Goal: Find contact information: Find contact information

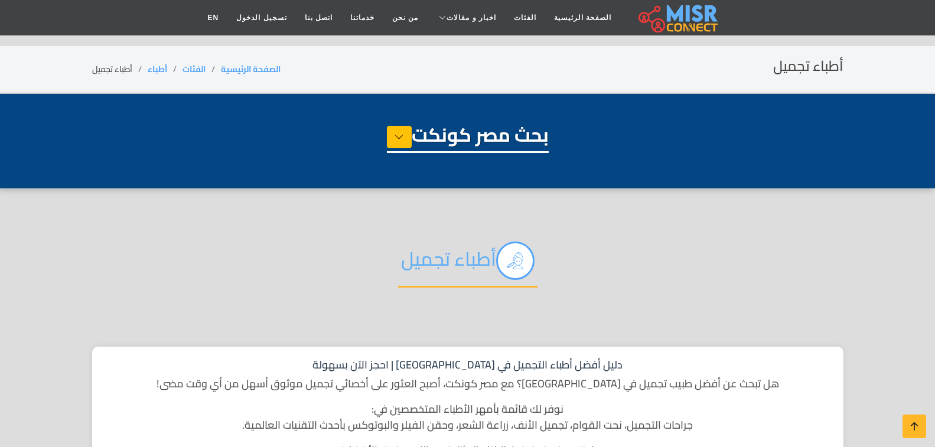
select select "*****"
select select "**********"
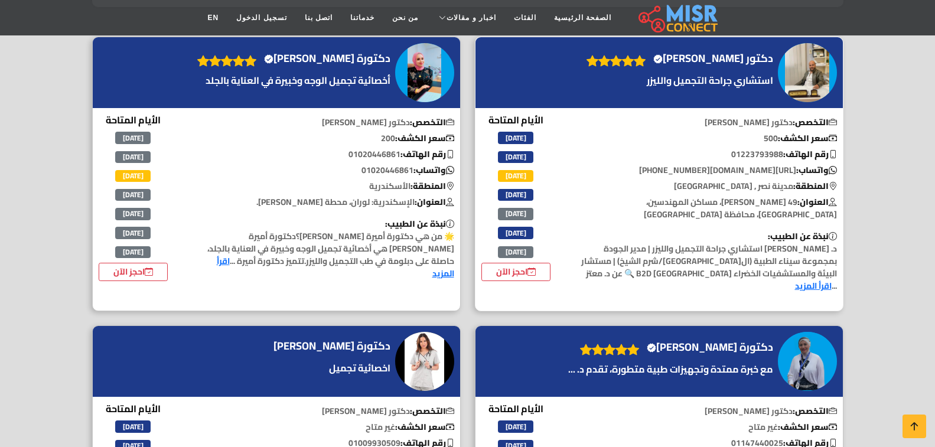
drag, startPoint x: 726, startPoint y: 151, endPoint x: 779, endPoint y: 151, distance: 52.5
click at [779, 151] on p "رقم الهاتف: 01223793988" at bounding box center [706, 154] width 272 height 12
copy p "01223793988"
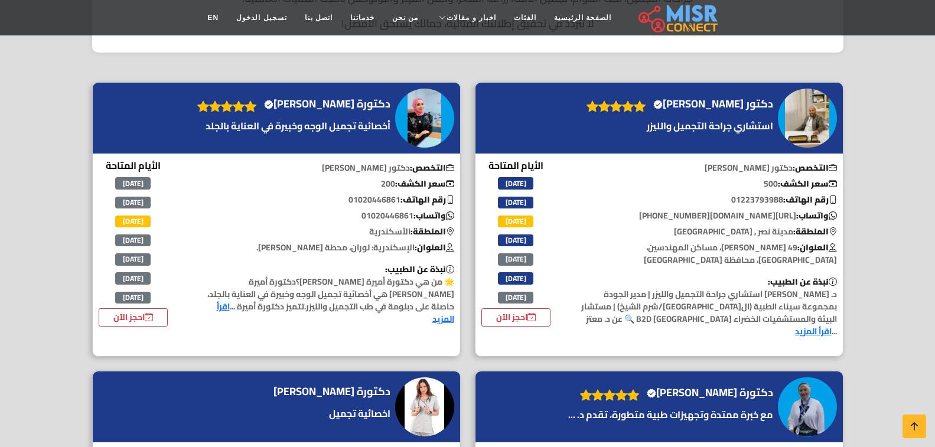
scroll to position [413, 0]
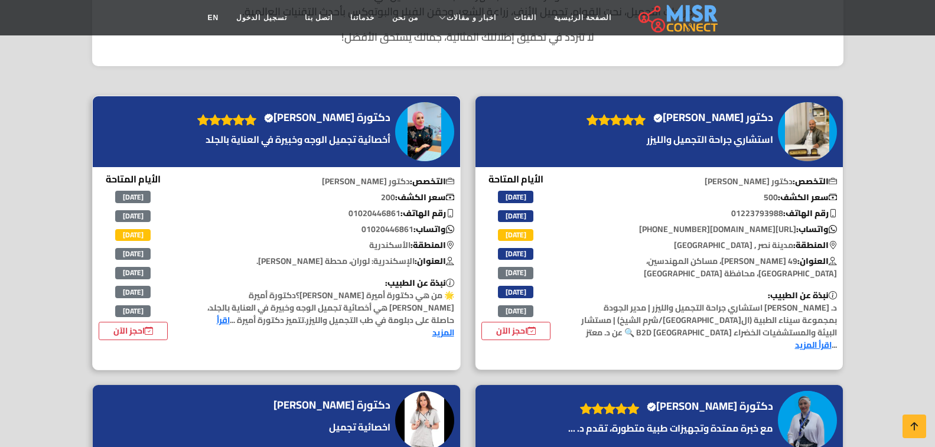
drag, startPoint x: 340, startPoint y: 211, endPoint x: 398, endPoint y: 218, distance: 58.9
click at [398, 218] on p "رقم الهاتف: 01020446861" at bounding box center [324, 213] width 272 height 12
copy p "01020446861"
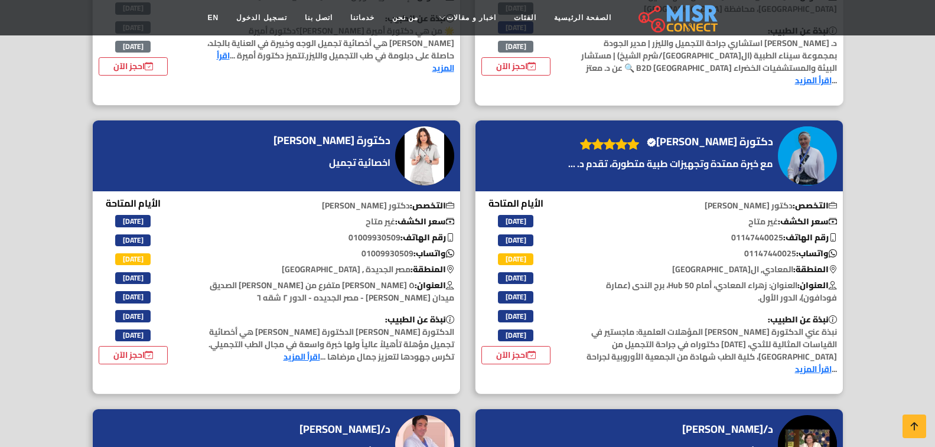
scroll to position [708, 0]
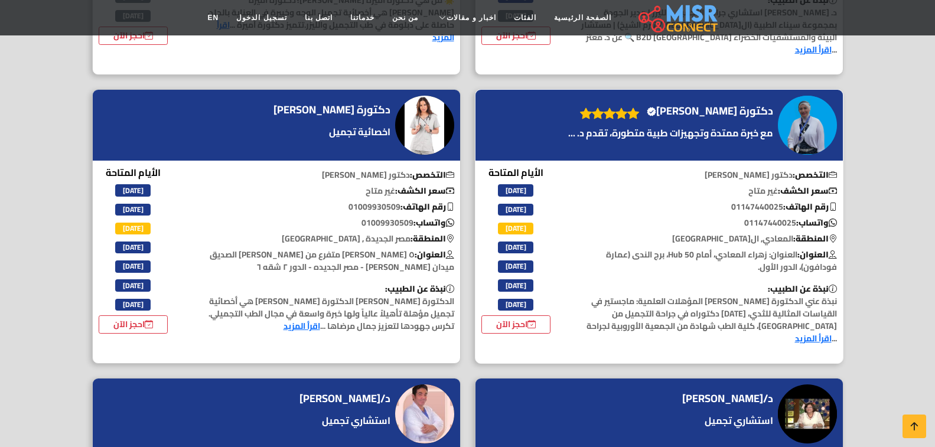
drag, startPoint x: 720, startPoint y: 189, endPoint x: 769, endPoint y: 198, distance: 49.9
click at [776, 201] on p "رقم الهاتف: 01147440025" at bounding box center [706, 207] width 272 height 12
click at [721, 201] on p "رقم الهاتف: 01147440025" at bounding box center [706, 207] width 272 height 12
drag, startPoint x: 724, startPoint y: 193, endPoint x: 780, endPoint y: 201, distance: 56.6
click at [780, 201] on p "رقم الهاتف: 01147440025" at bounding box center [706, 207] width 272 height 12
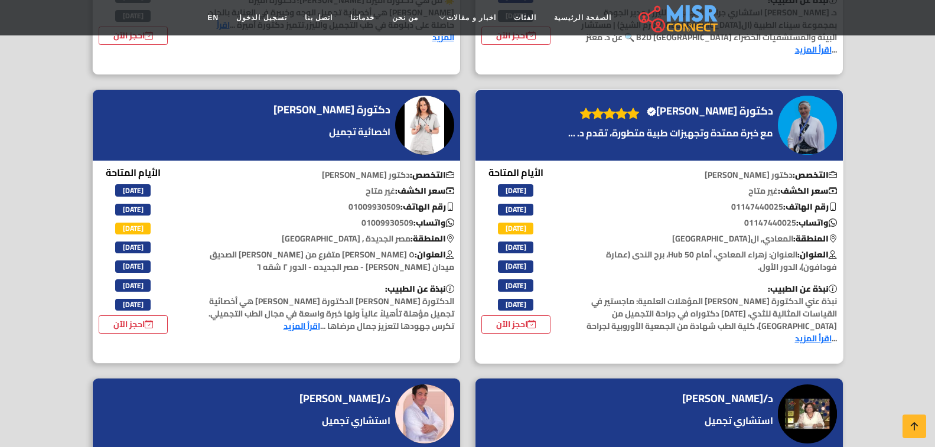
copy p "01147440025"
drag, startPoint x: 339, startPoint y: 192, endPoint x: 392, endPoint y: 198, distance: 52.8
click at [396, 201] on p "رقم الهاتف: 01009930509" at bounding box center [324, 207] width 272 height 12
copy p "01009930509"
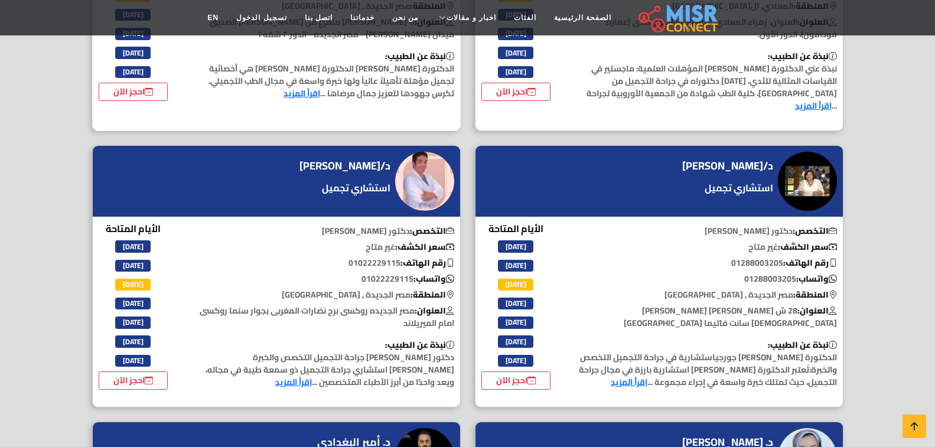
scroll to position [945, 0]
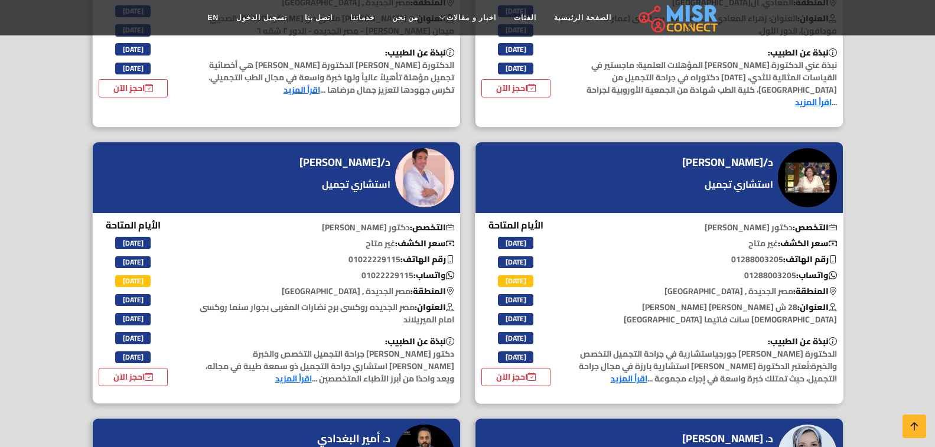
drag, startPoint x: 719, startPoint y: 249, endPoint x: 779, endPoint y: 254, distance: 60.5
click at [779, 254] on p "رقم الهاتف: 01288003205" at bounding box center [706, 259] width 272 height 12
copy p "01288003205"
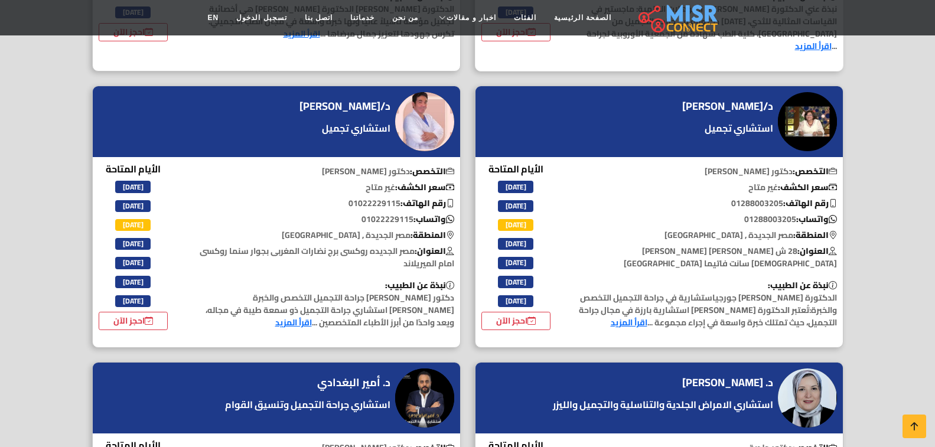
scroll to position [1004, 0]
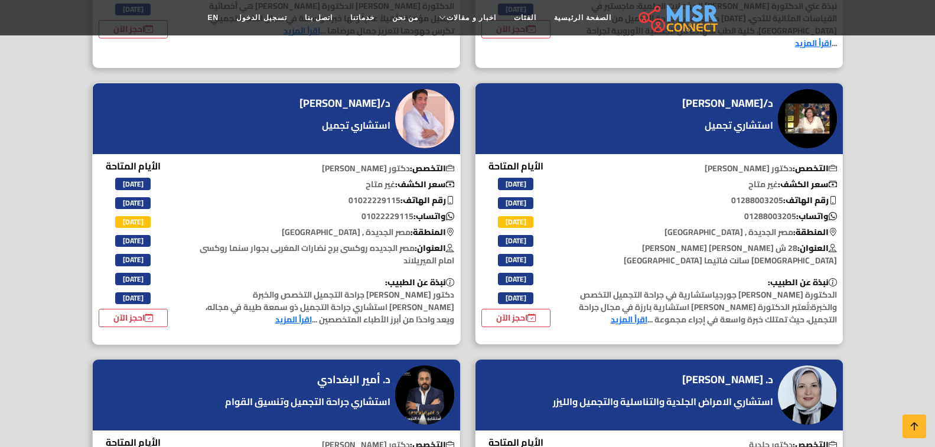
drag, startPoint x: 340, startPoint y: 190, endPoint x: 397, endPoint y: 190, distance: 56.7
click at [397, 194] on p "رقم الهاتف: 01022229115" at bounding box center [324, 200] width 272 height 12
copy p "01022229115"
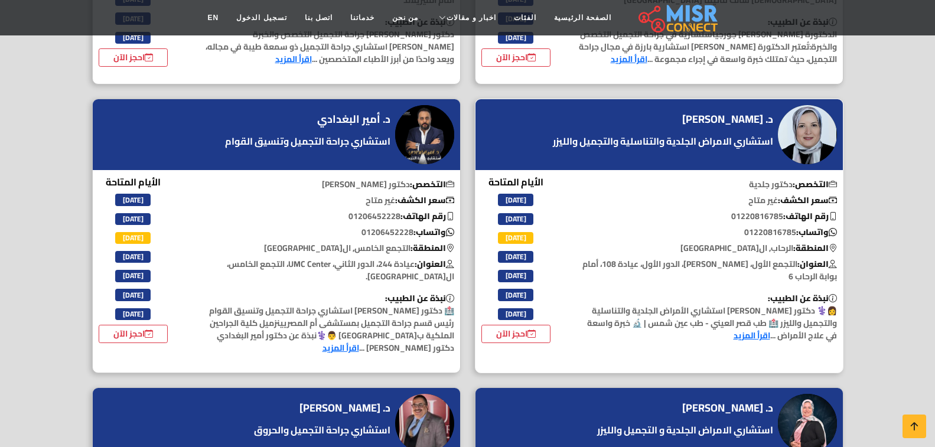
scroll to position [1240, 0]
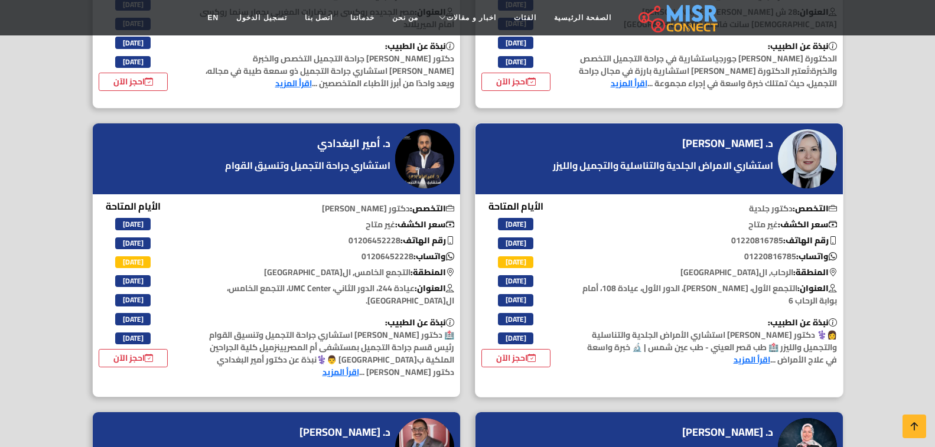
drag, startPoint x: 723, startPoint y: 226, endPoint x: 778, endPoint y: 228, distance: 55.0
click at [779, 234] on p "رقم الهاتف: 01220816785" at bounding box center [706, 240] width 272 height 12
copy p "01220816785"
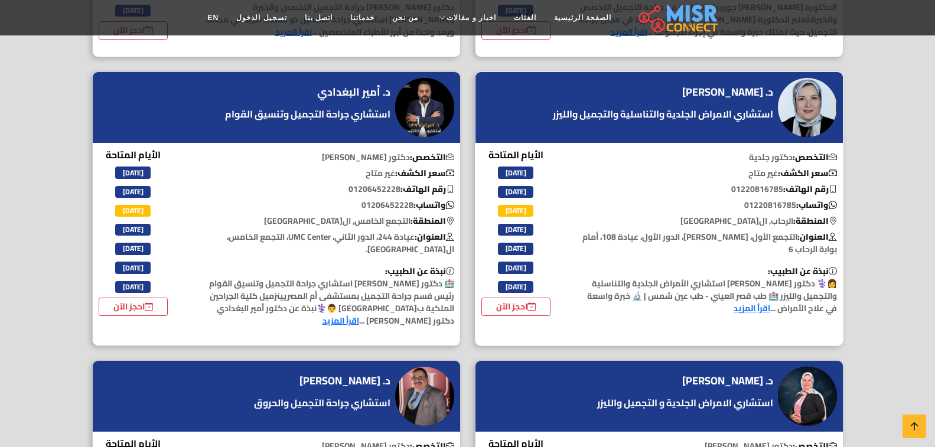
scroll to position [1299, 0]
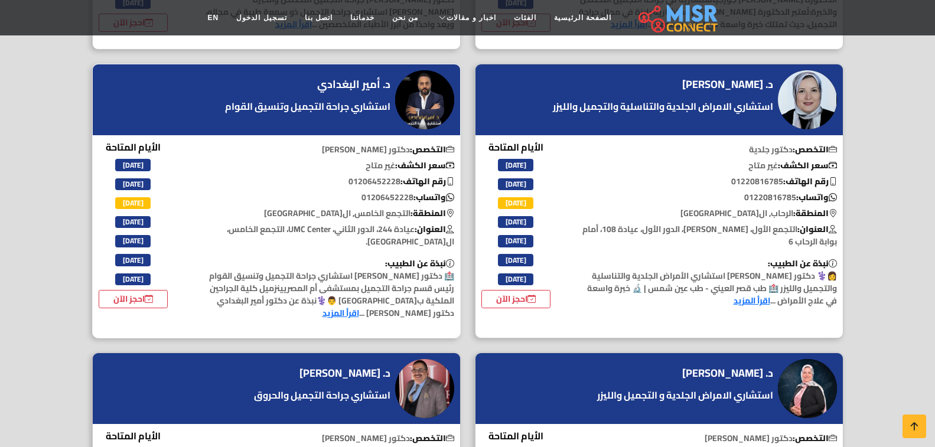
drag, startPoint x: 336, startPoint y: 174, endPoint x: 397, endPoint y: 177, distance: 60.9
click at [397, 177] on p "رقم الهاتف: 01206452228" at bounding box center [324, 181] width 272 height 12
copy p "01206452228"
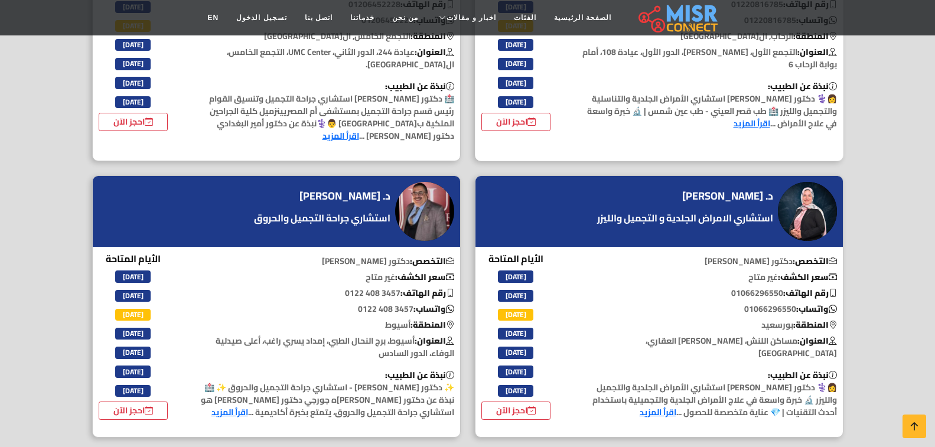
scroll to position [1535, 0]
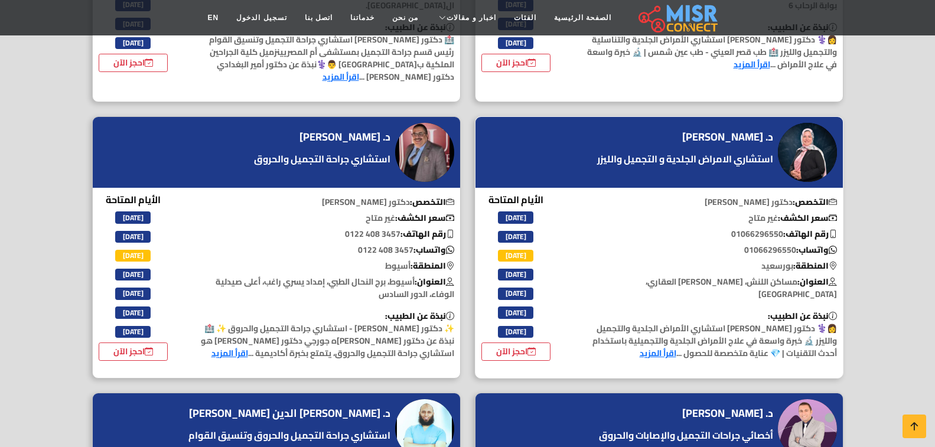
drag, startPoint x: 720, startPoint y: 207, endPoint x: 771, endPoint y: 207, distance: 50.8
click at [776, 228] on p "رقم الهاتف: 01066296550" at bounding box center [706, 234] width 272 height 12
click at [718, 212] on p "سعر الكشف: غير متاح" at bounding box center [706, 218] width 272 height 12
drag, startPoint x: 726, startPoint y: 207, endPoint x: 780, endPoint y: 210, distance: 54.4
click at [780, 228] on p "رقم الهاتف: 01066296550" at bounding box center [706, 234] width 272 height 12
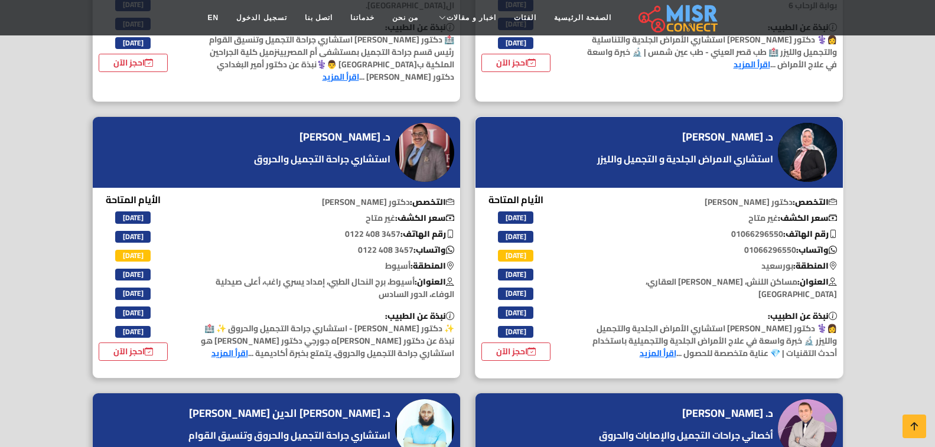
copy p "01066296550"
drag, startPoint x: 338, startPoint y: 211, endPoint x: 396, endPoint y: 210, distance: 58.5
click at [396, 228] on p "رقم الهاتف: ‎0122 408 3457" at bounding box center [324, 234] width 272 height 12
copy p "‎0122 408 3457"
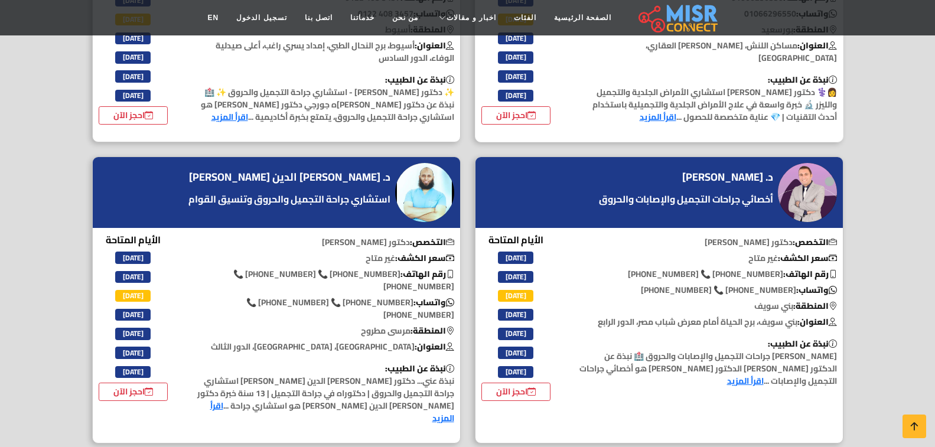
scroll to position [1830, 0]
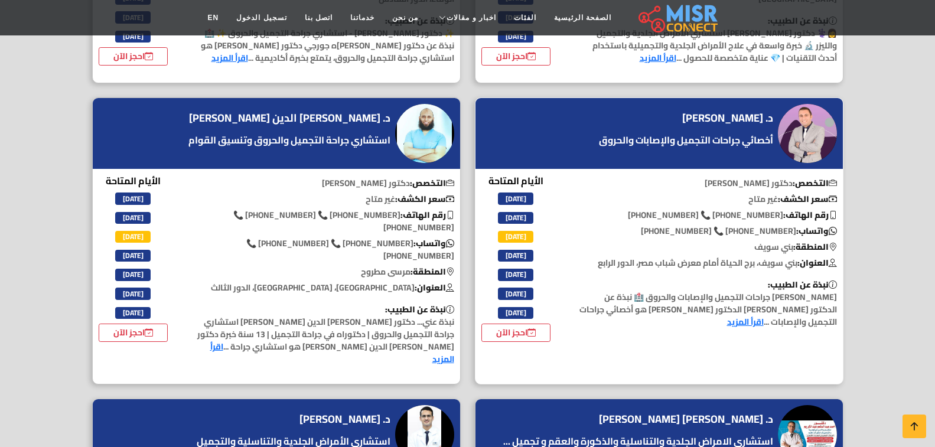
drag, startPoint x: 662, startPoint y: 187, endPoint x: 780, endPoint y: 192, distance: 118.2
click at [780, 209] on p "رقم الهاتف: [PHONE_NUMBER] 📞 [PHONE_NUMBER]" at bounding box center [706, 215] width 272 height 12
drag, startPoint x: 207, startPoint y: 191, endPoint x: 396, endPoint y: 191, distance: 188.9
click at [396, 209] on p "رقم الهاتف: [PHONE_NUMBER] 📞 [PHONE_NUMBER] 📞 [PHONE_NUMBER]" at bounding box center [324, 221] width 272 height 25
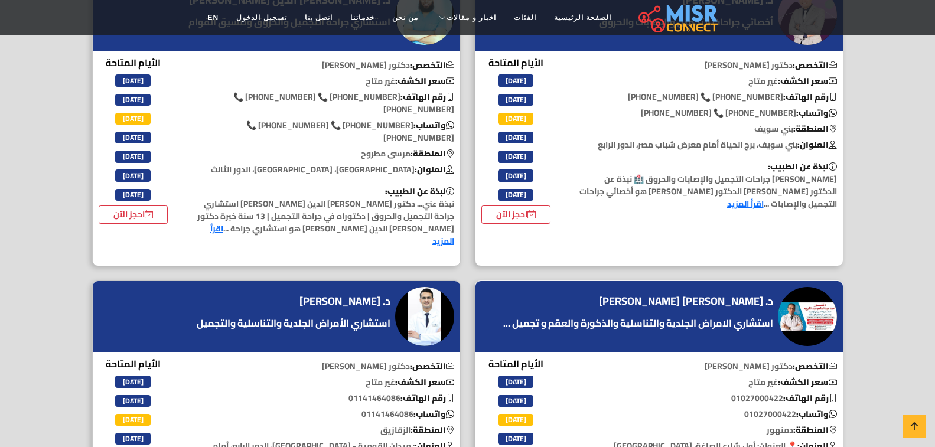
click at [740, 392] on p "رقم الهاتف: 01027000422" at bounding box center [706, 398] width 272 height 12
drag, startPoint x: 721, startPoint y: 339, endPoint x: 776, endPoint y: 345, distance: 55.9
click at [779, 392] on p "رقم الهاتف: 01027000422" at bounding box center [706, 398] width 272 height 12
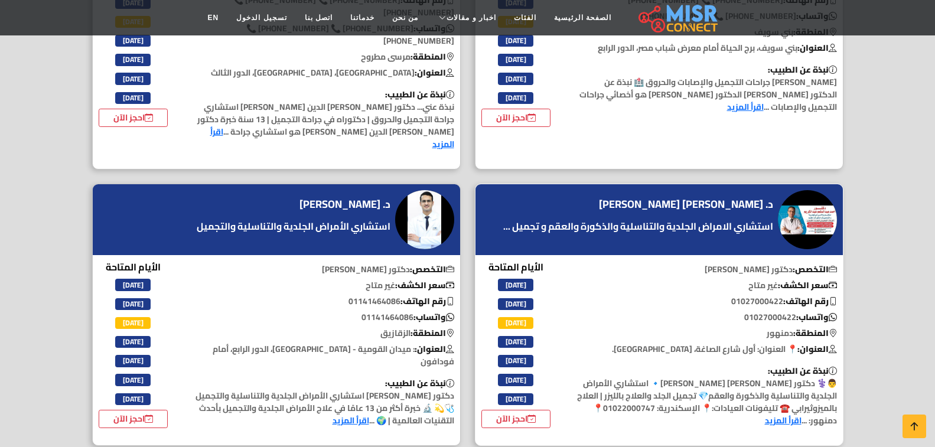
scroll to position [2066, 0]
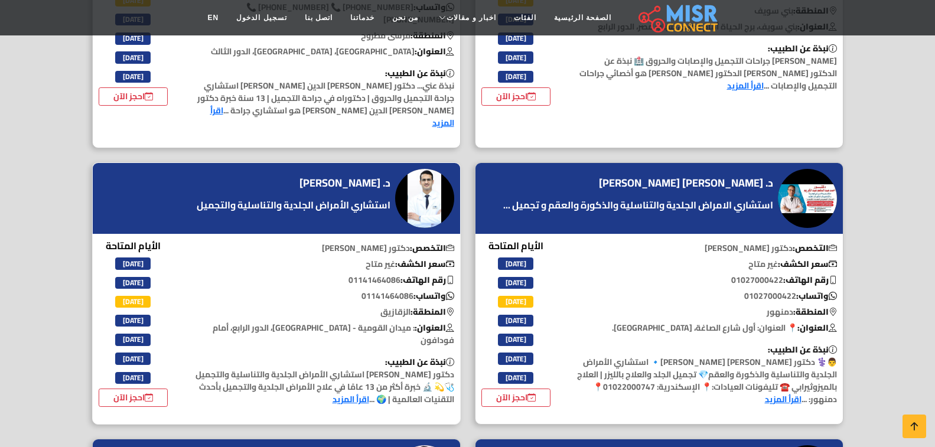
drag, startPoint x: 337, startPoint y: 219, endPoint x: 397, endPoint y: 224, distance: 59.8
click at [397, 274] on p "رقم الهاتف: 01141464086" at bounding box center [324, 280] width 272 height 12
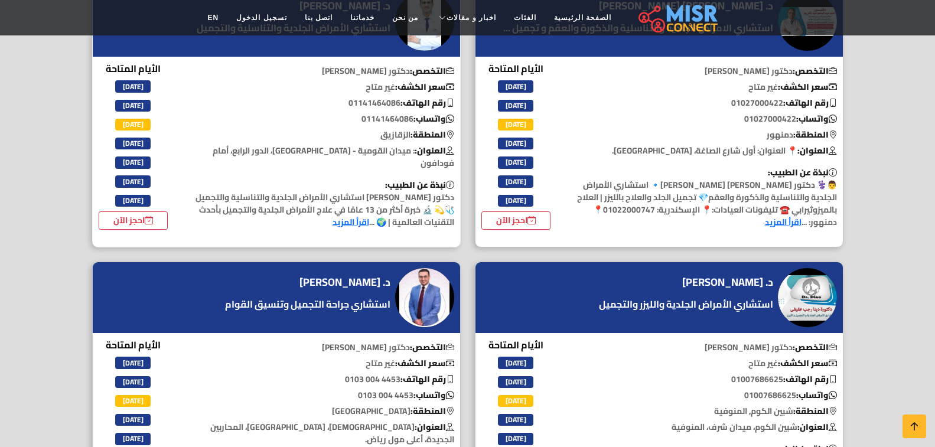
scroll to position [2302, 0]
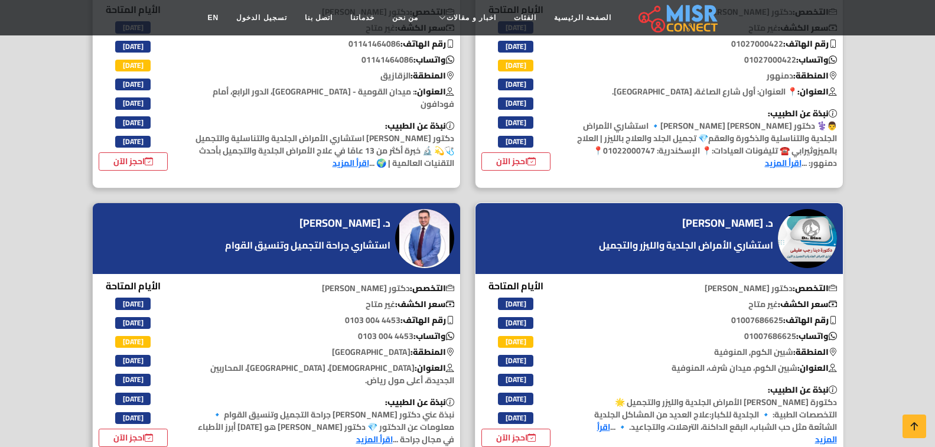
drag, startPoint x: 719, startPoint y: 260, endPoint x: 780, endPoint y: 260, distance: 61.4
click at [780, 314] on p "رقم الهاتف: 01007686625" at bounding box center [706, 320] width 272 height 12
drag, startPoint x: 332, startPoint y: 263, endPoint x: 396, endPoint y: 262, distance: 63.2
click at [396, 314] on p "رقم الهاتف: ‎0103 004 4453" at bounding box center [324, 320] width 272 height 12
